Goal: Information Seeking & Learning: Learn about a topic

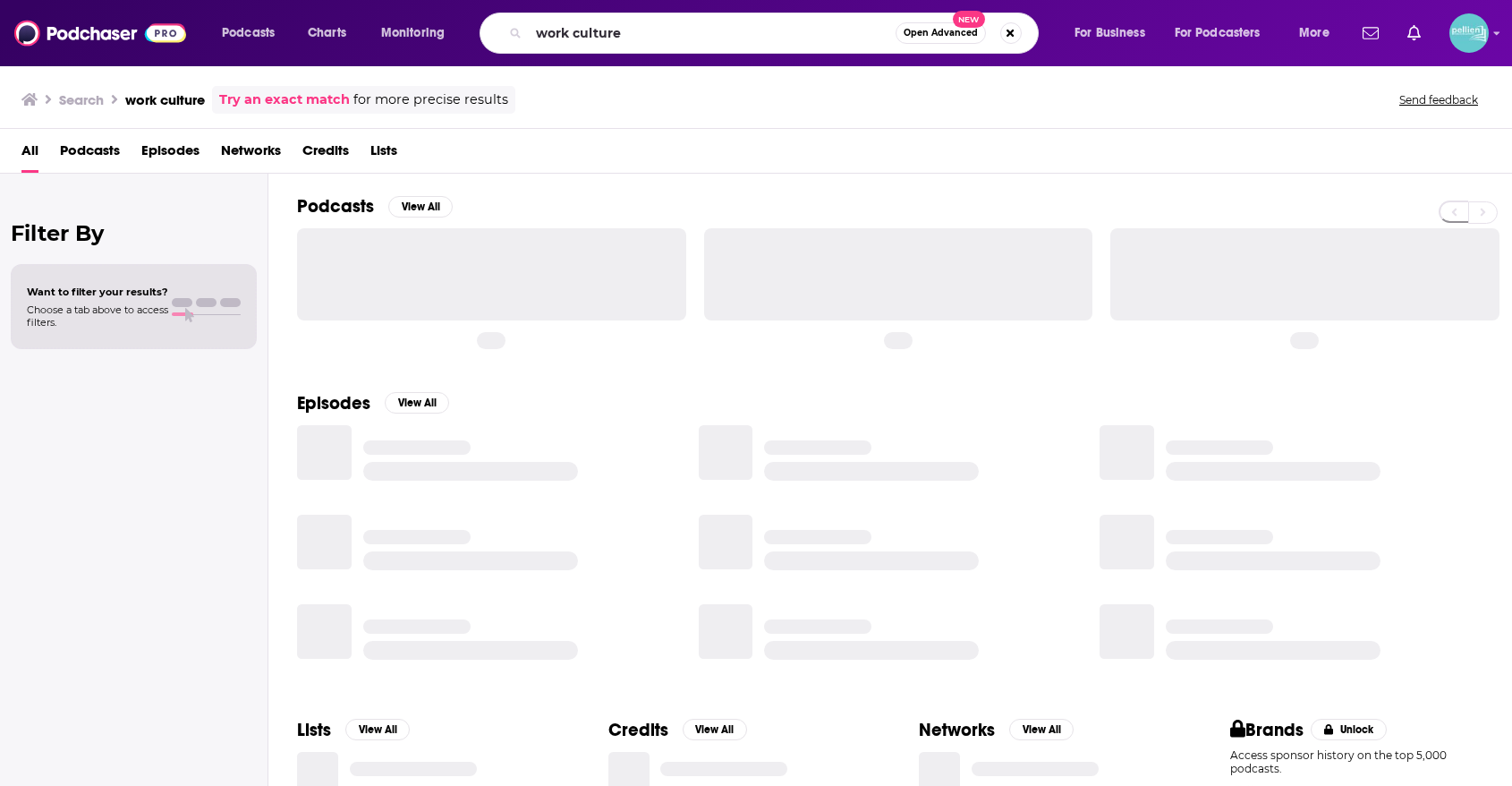
click at [574, 37] on input "work culture" at bounding box center [712, 33] width 366 height 28
type input "Passion Struck"
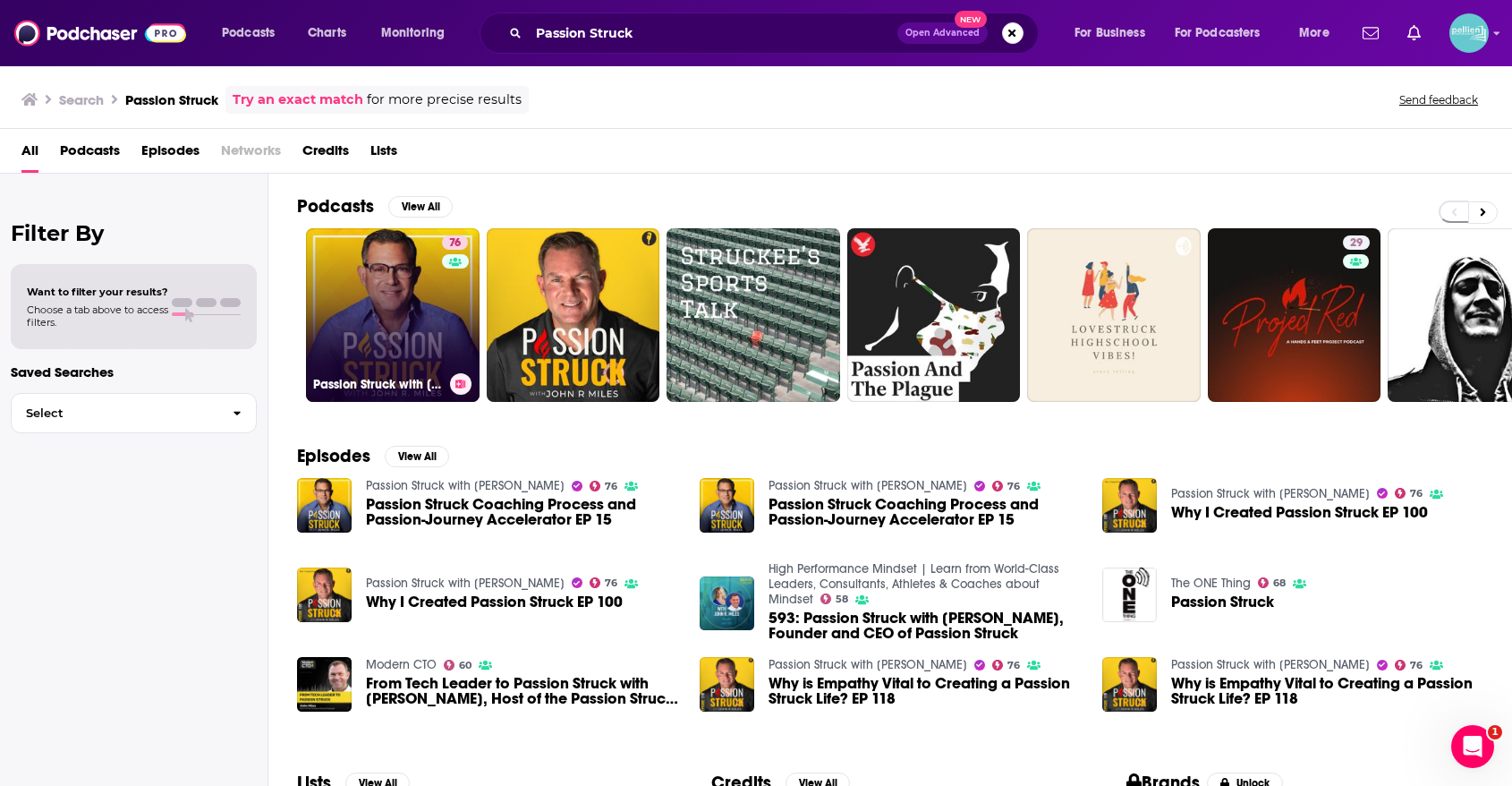
click at [365, 333] on link "76 Passion Struck with [PERSON_NAME]" at bounding box center [393, 316] width 174 height 174
